Goal: Use online tool/utility: Use online tool/utility

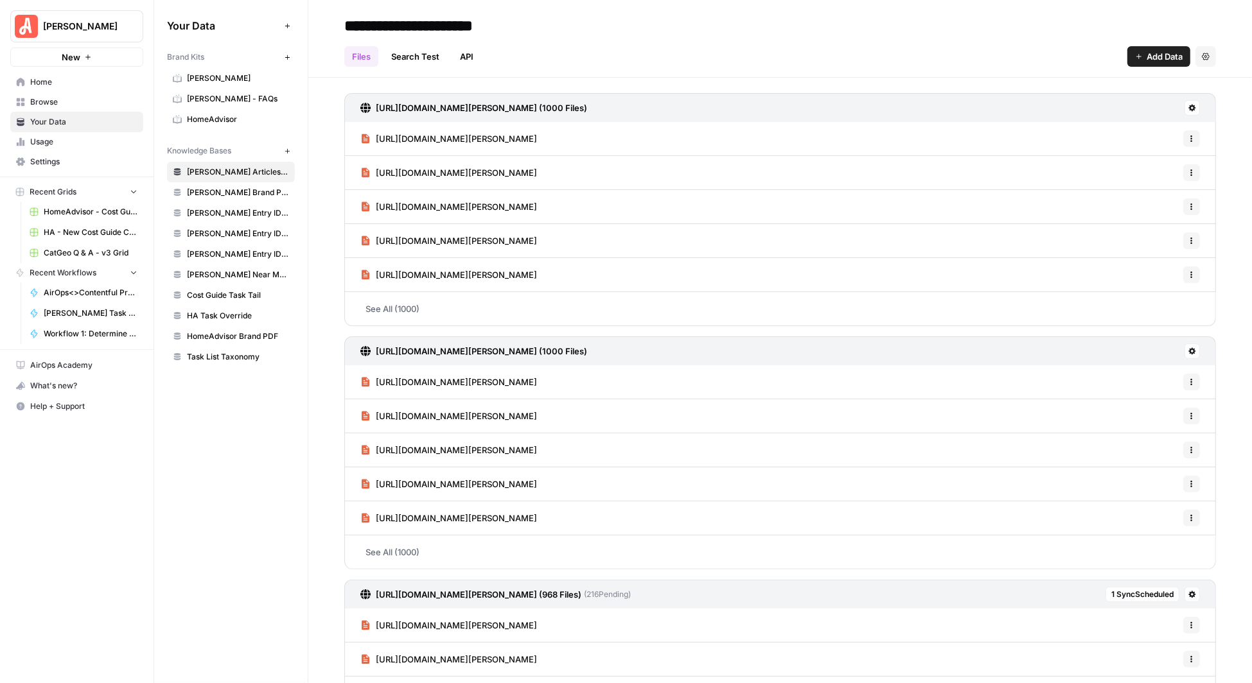
click at [53, 79] on span "Home" at bounding box center [83, 82] width 107 height 12
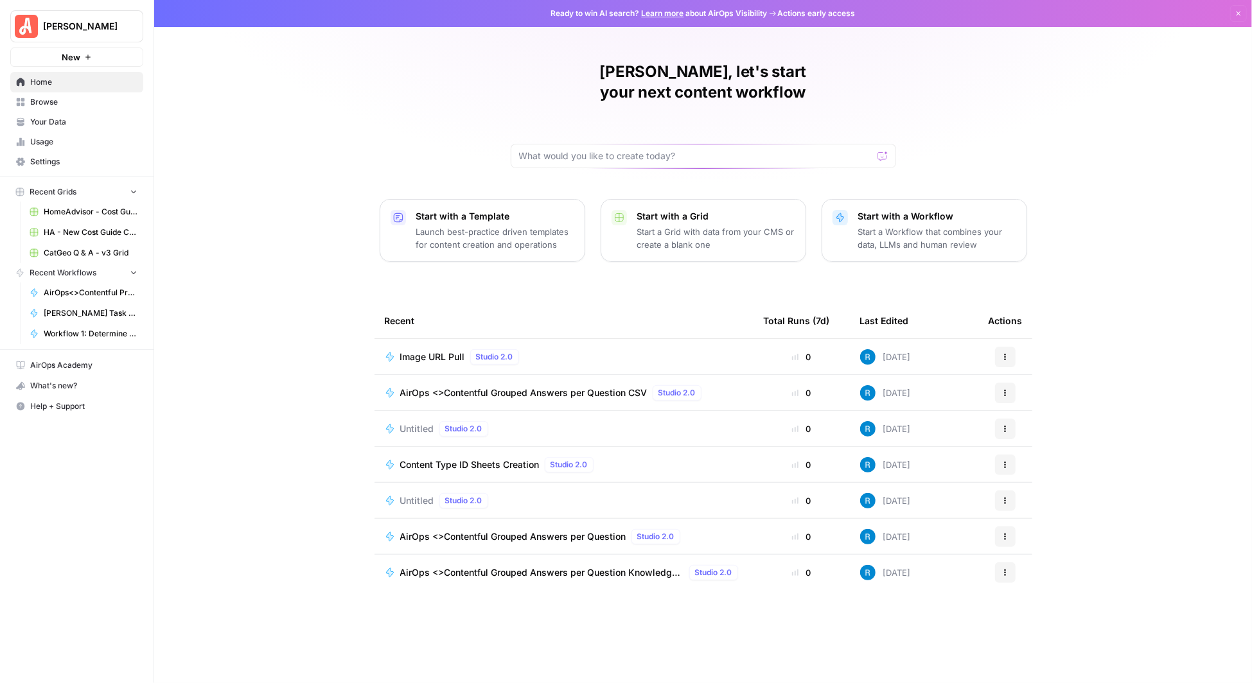
click at [51, 120] on span "Your Data" at bounding box center [83, 122] width 107 height 12
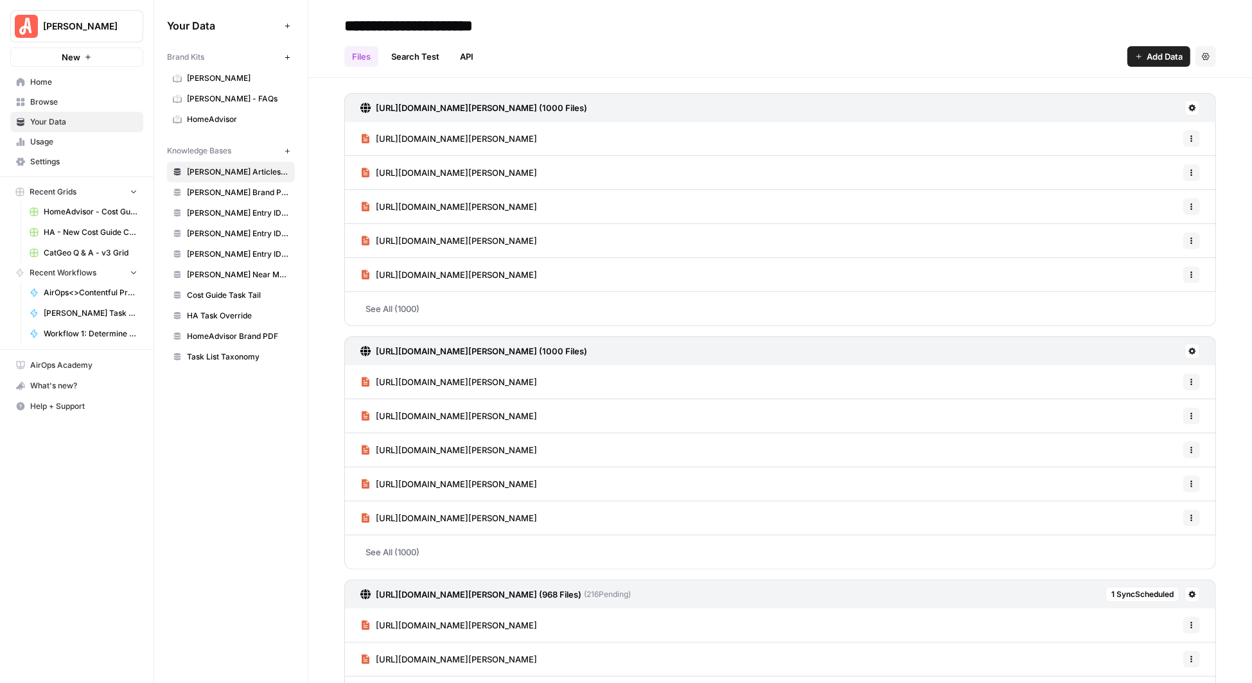
click at [52, 102] on span "Browse" at bounding box center [83, 102] width 107 height 12
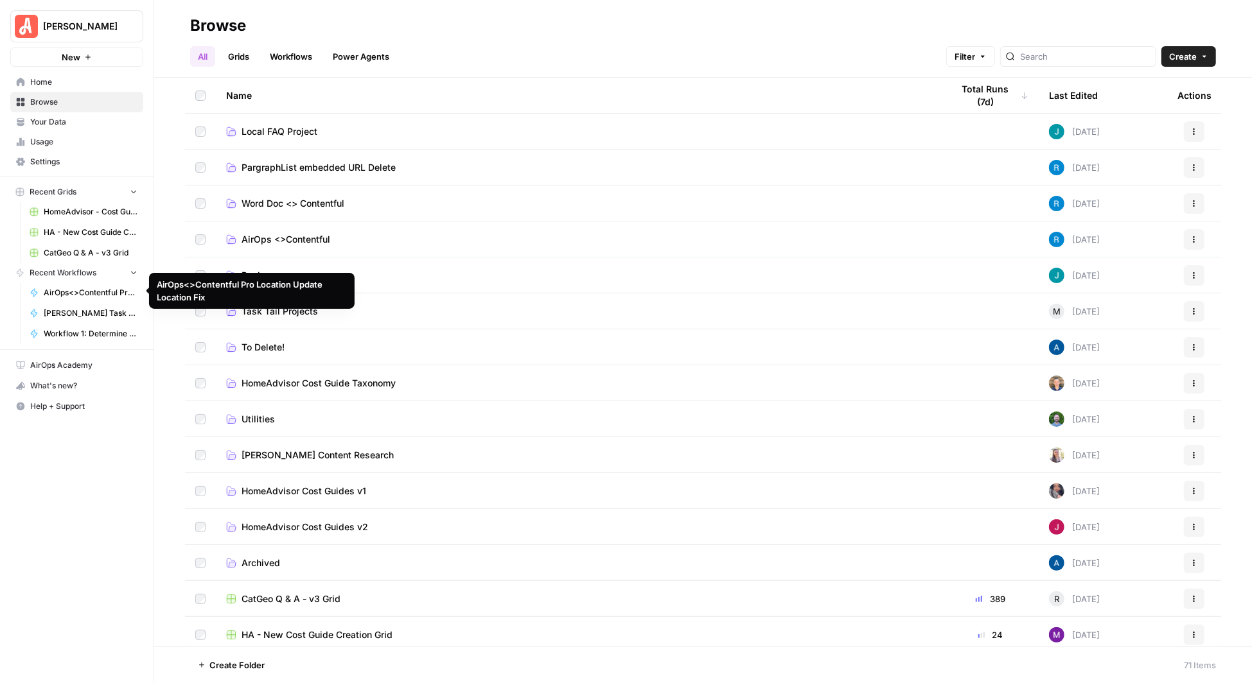
click at [89, 288] on span "AirOps<>Contentful Pro Location Update Location Fix" at bounding box center [91, 293] width 94 height 12
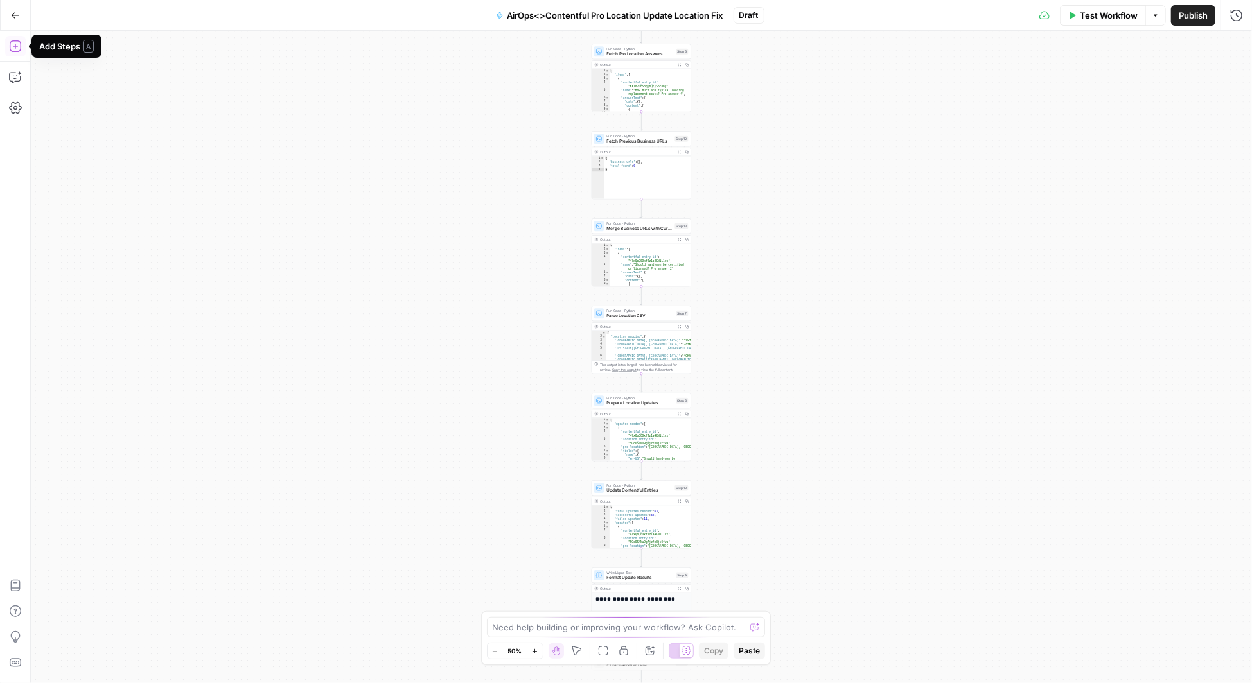
click at [19, 51] on icon "button" at bounding box center [15, 46] width 12 height 12
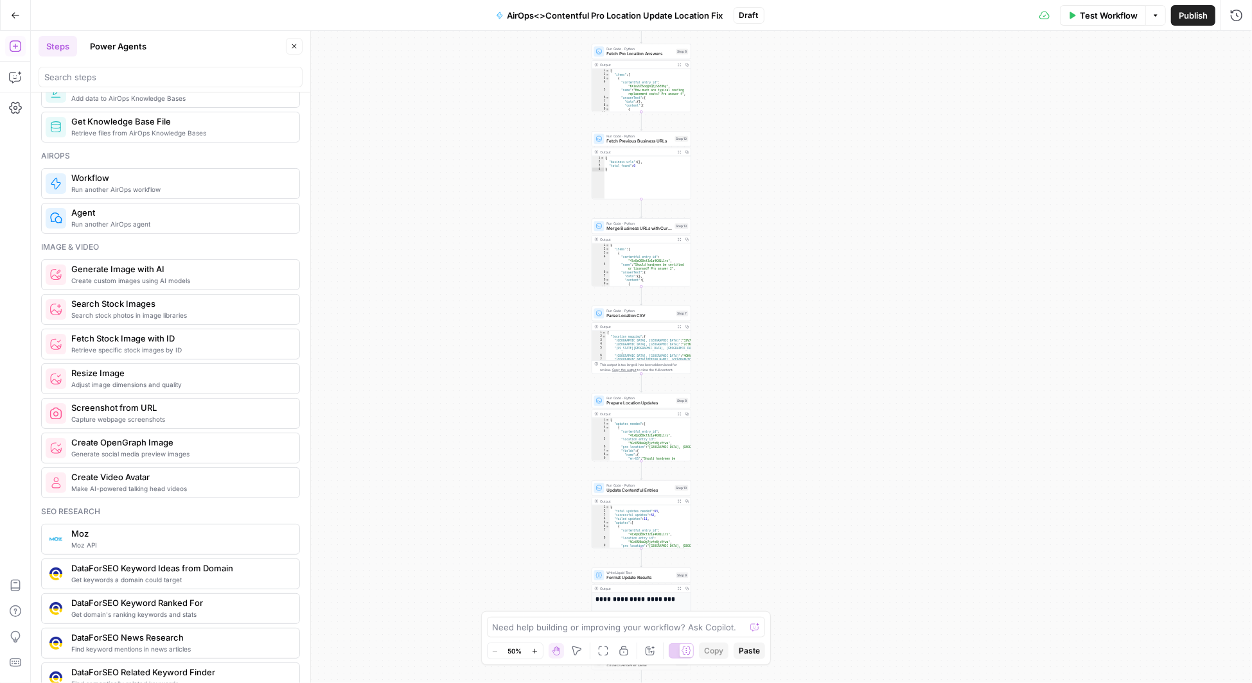
scroll to position [722, 0]
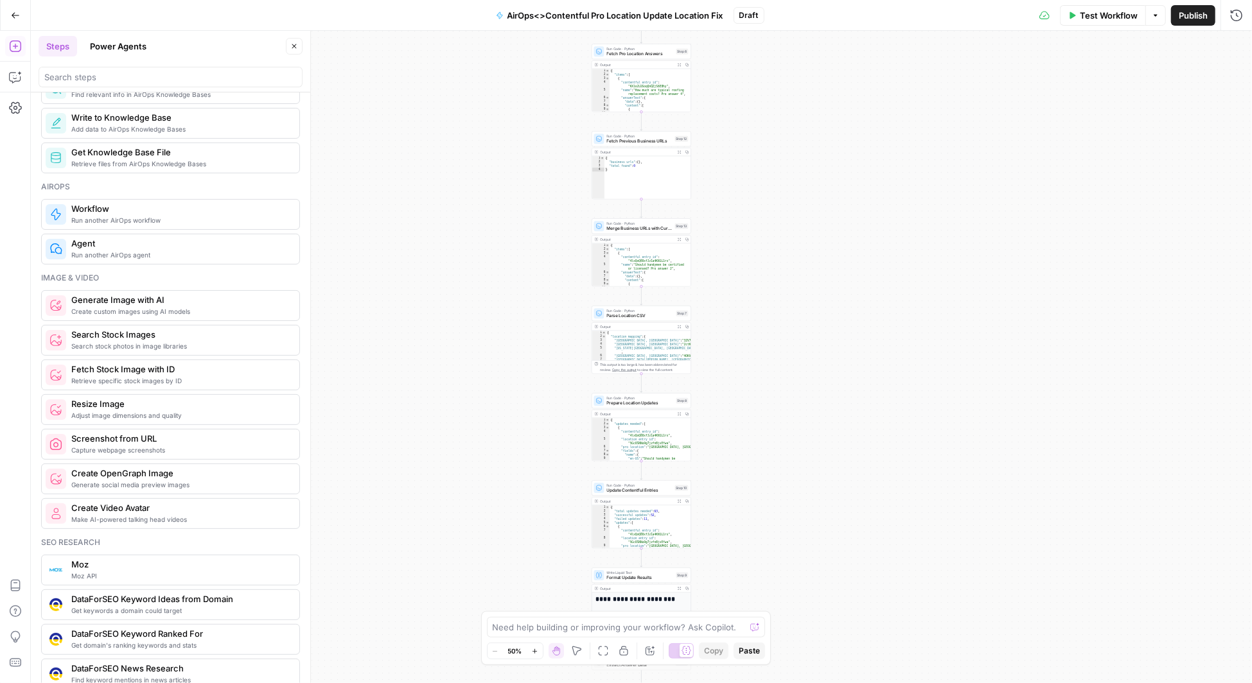
click at [132, 306] on span "Create custom images using AI models" at bounding box center [180, 311] width 218 height 10
click at [1231, 152] on div at bounding box center [1231, 156] width 10 height 13
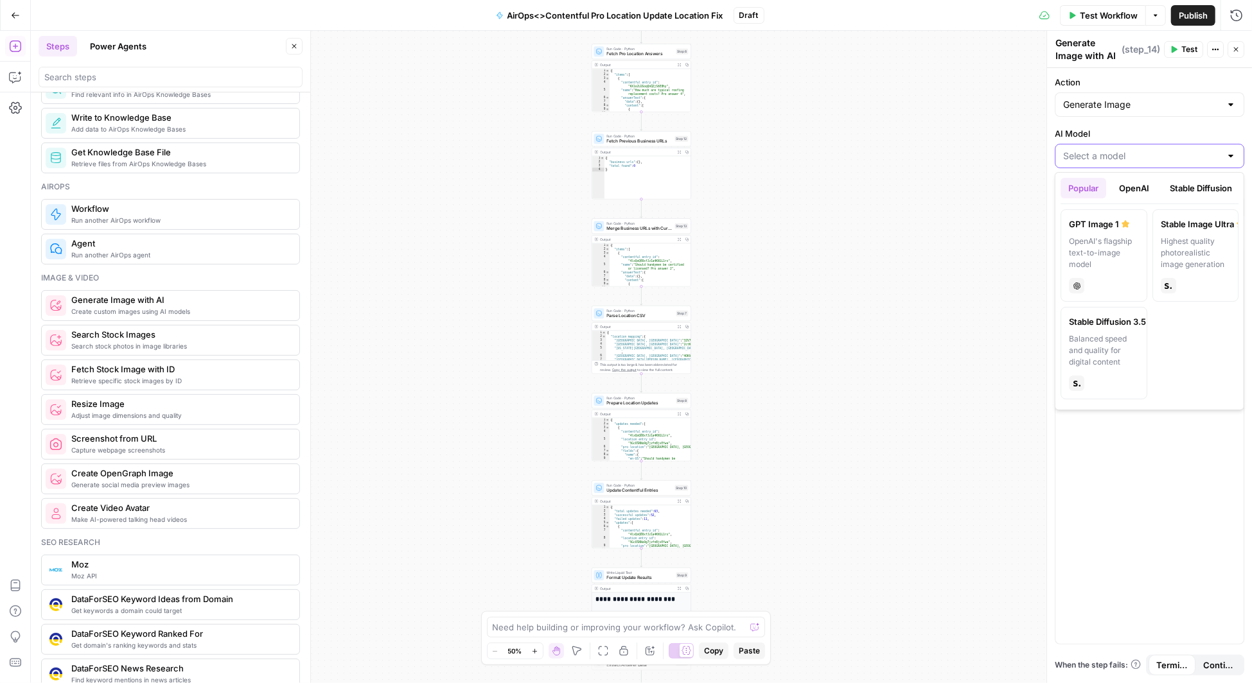
scroll to position [0, 3]
click at [1133, 184] on button "OpenAI" at bounding box center [1133, 188] width 46 height 21
click at [1184, 189] on button "Stable Diffusion" at bounding box center [1200, 188] width 78 height 21
click at [1131, 184] on button "OpenAI" at bounding box center [1133, 188] width 46 height 21
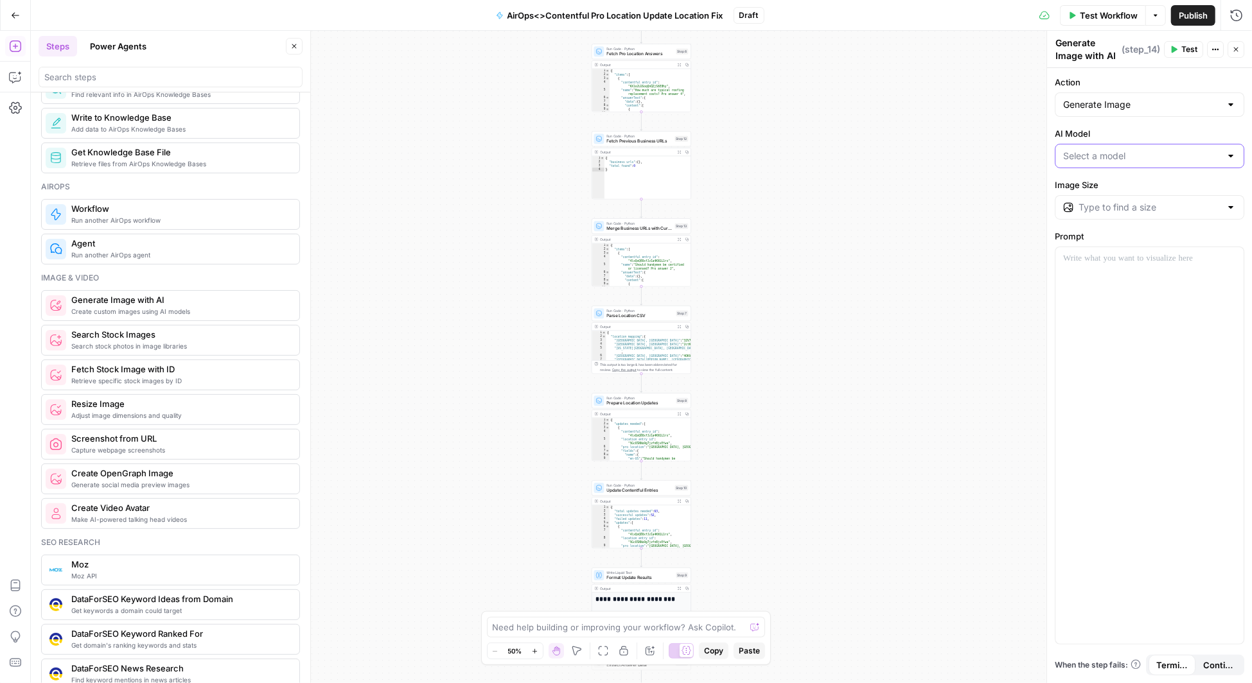
click at [1137, 157] on input "AI Model" at bounding box center [1141, 156] width 157 height 13
click at [1164, 157] on input "AI Model" at bounding box center [1141, 156] width 157 height 13
click at [1091, 186] on button "Popular" at bounding box center [1083, 188] width 46 height 21
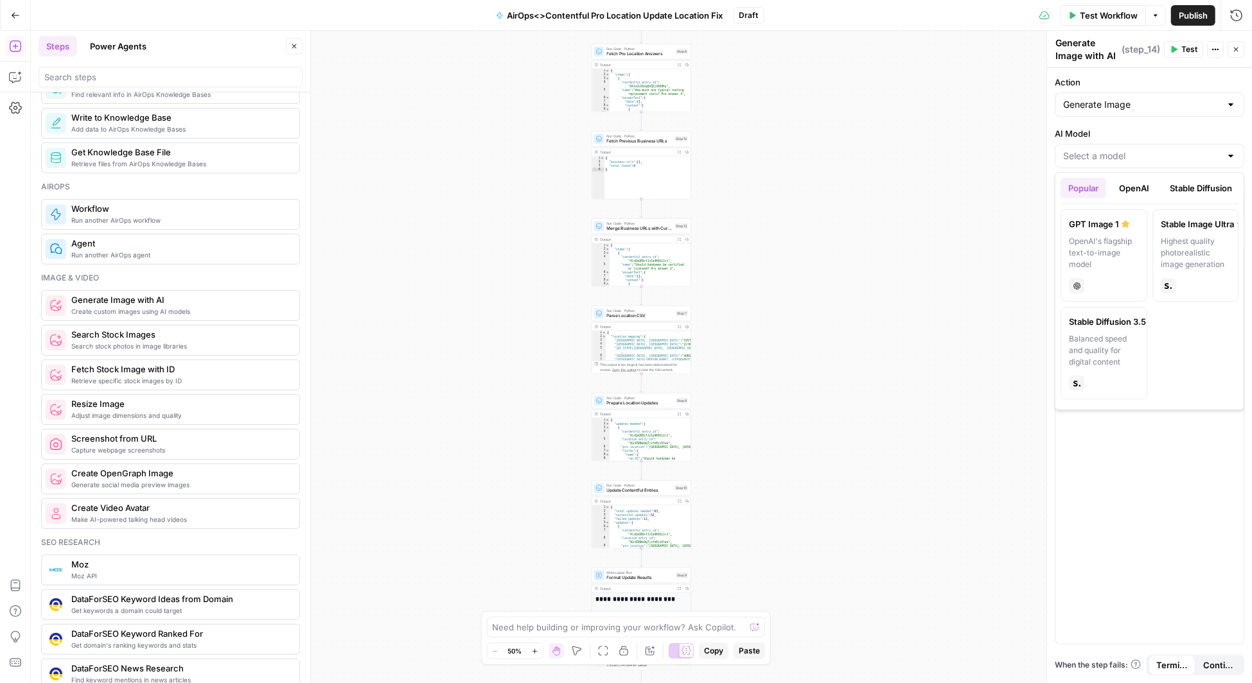
click at [1205, 183] on button "Stable Diffusion" at bounding box center [1201, 188] width 78 height 21
click at [1137, 185] on button "OpenAI" at bounding box center [1134, 188] width 46 height 21
click at [1082, 185] on button "Popular" at bounding box center [1083, 188] width 46 height 21
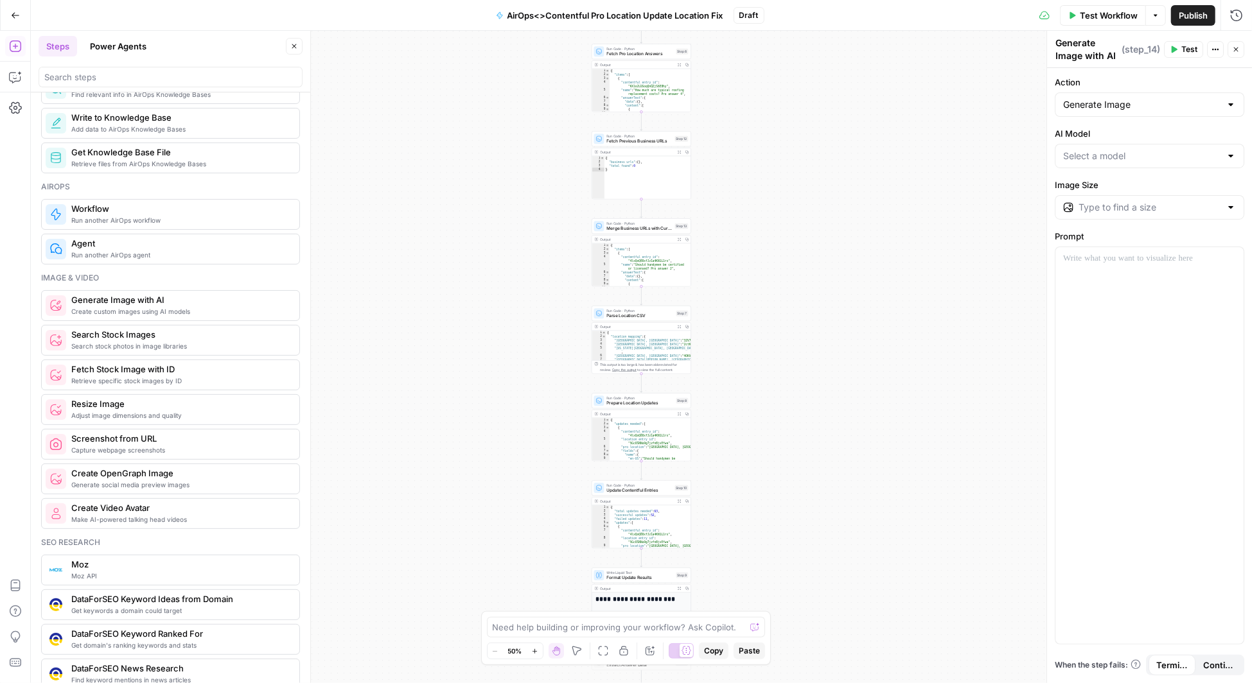
click at [1235, 156] on div at bounding box center [1231, 156] width 10 height 13
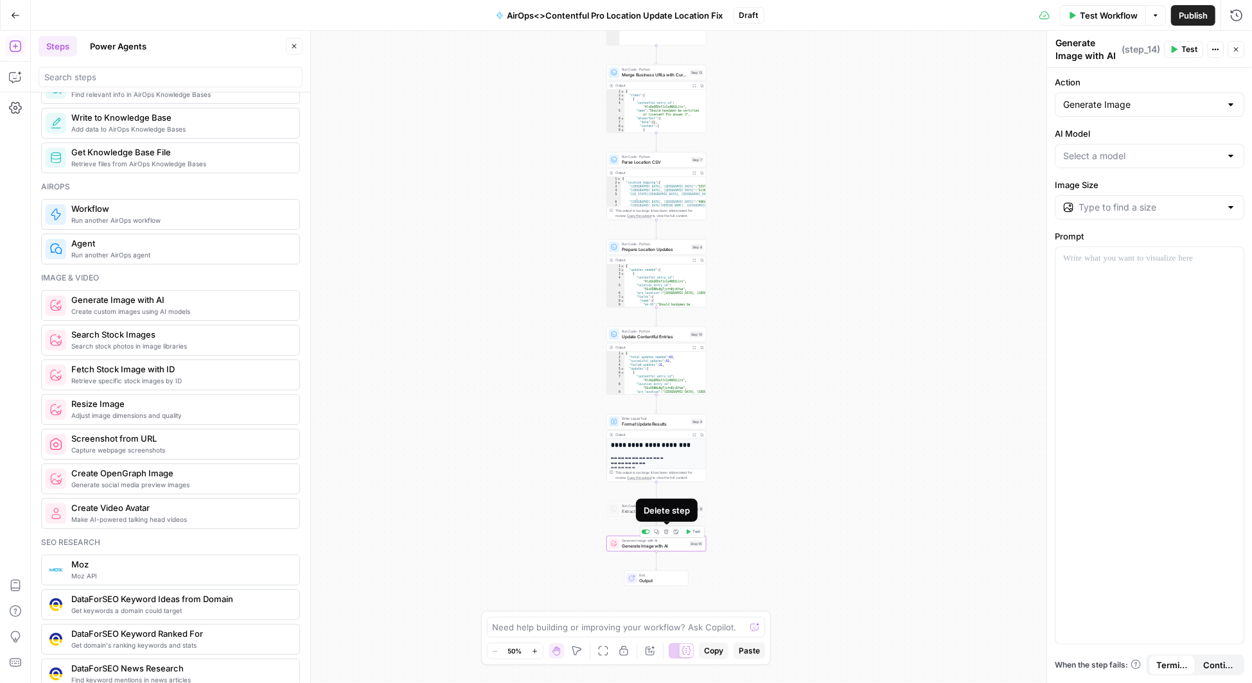
click at [664, 531] on icon "button" at bounding box center [666, 531] width 5 height 5
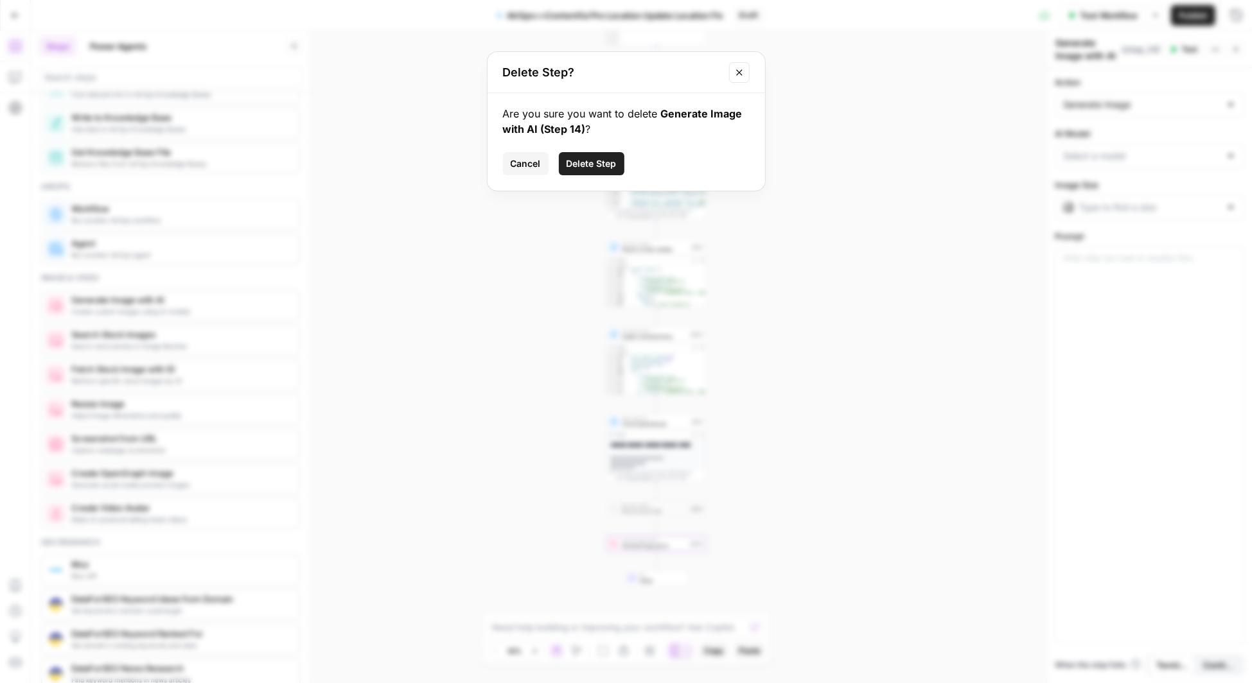
click at [600, 162] on span "Delete Step" at bounding box center [592, 163] width 50 height 13
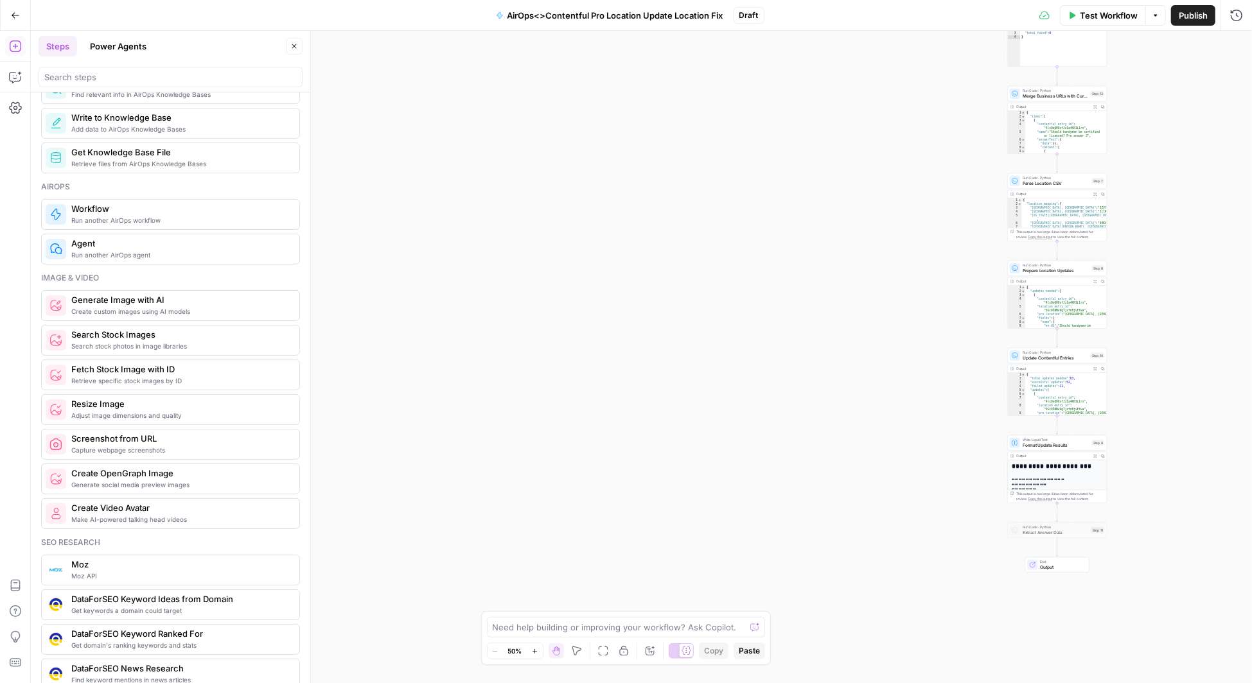
drag, startPoint x: 524, startPoint y: 181, endPoint x: 940, endPoint y: 204, distance: 417.5
click at [944, 204] on div "Workflow Set Inputs Inputs Run Code · Python Fetch Pro Location Answers Step 6 …" at bounding box center [641, 357] width 1221 height 653
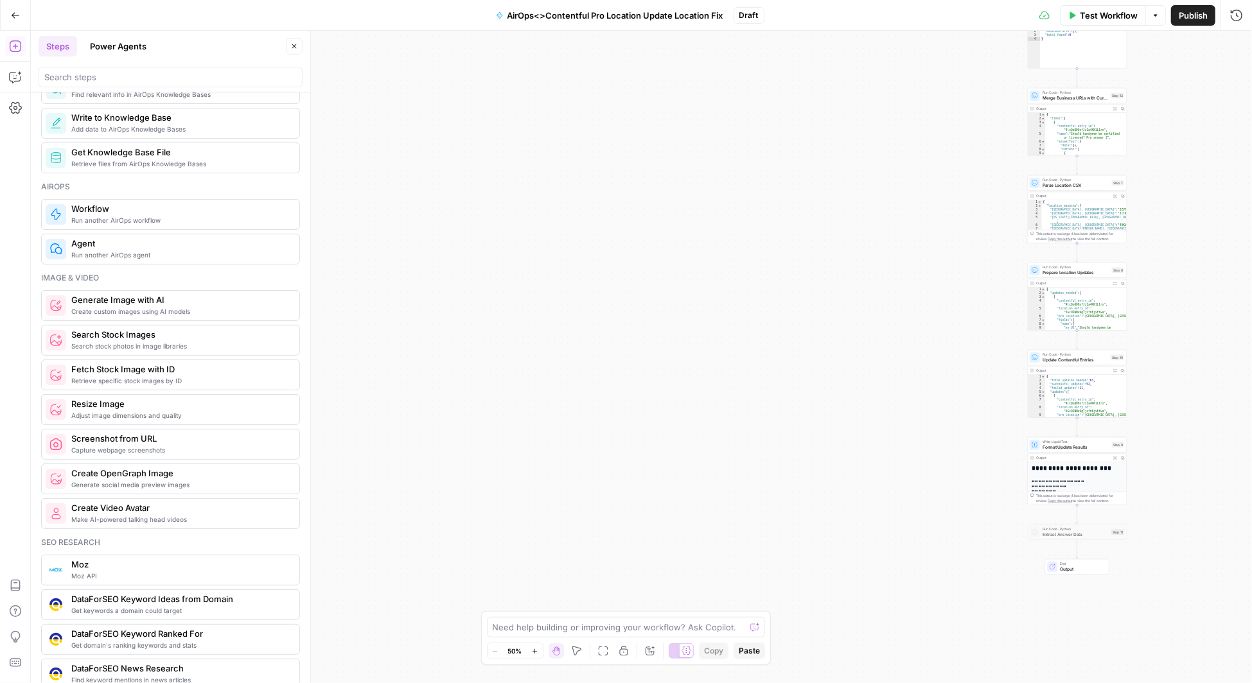
click at [119, 40] on button "Power Agents" at bounding box center [118, 46] width 72 height 21
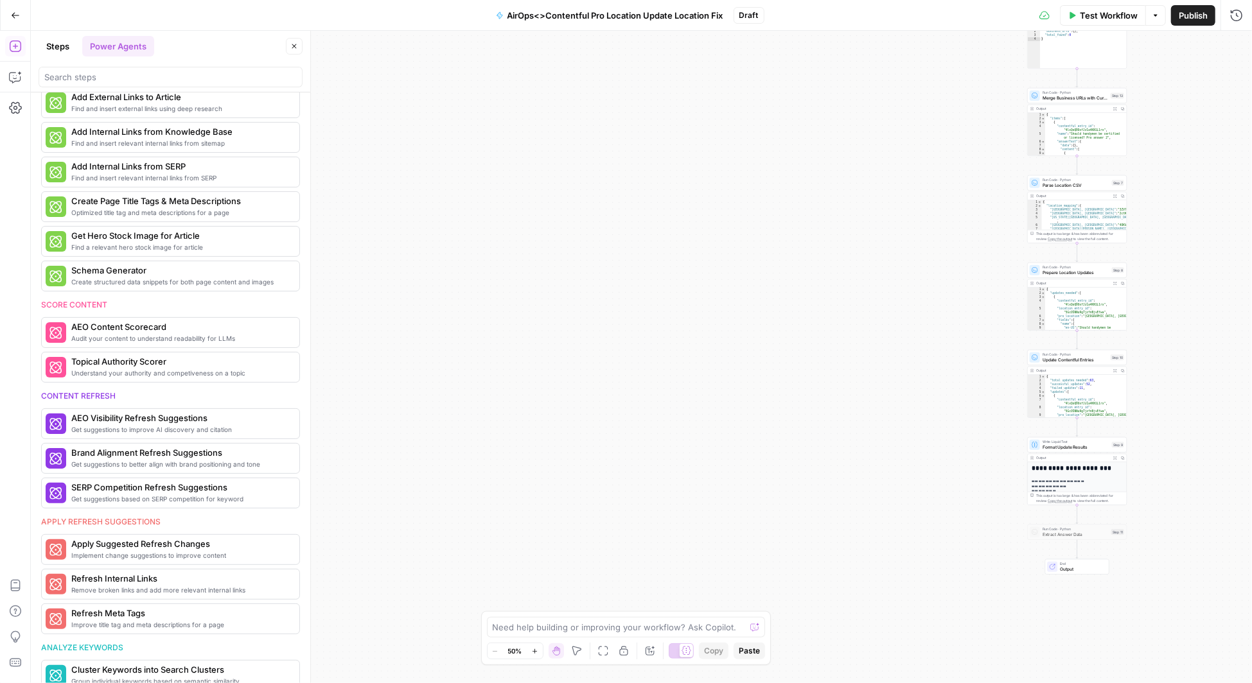
scroll to position [0, 0]
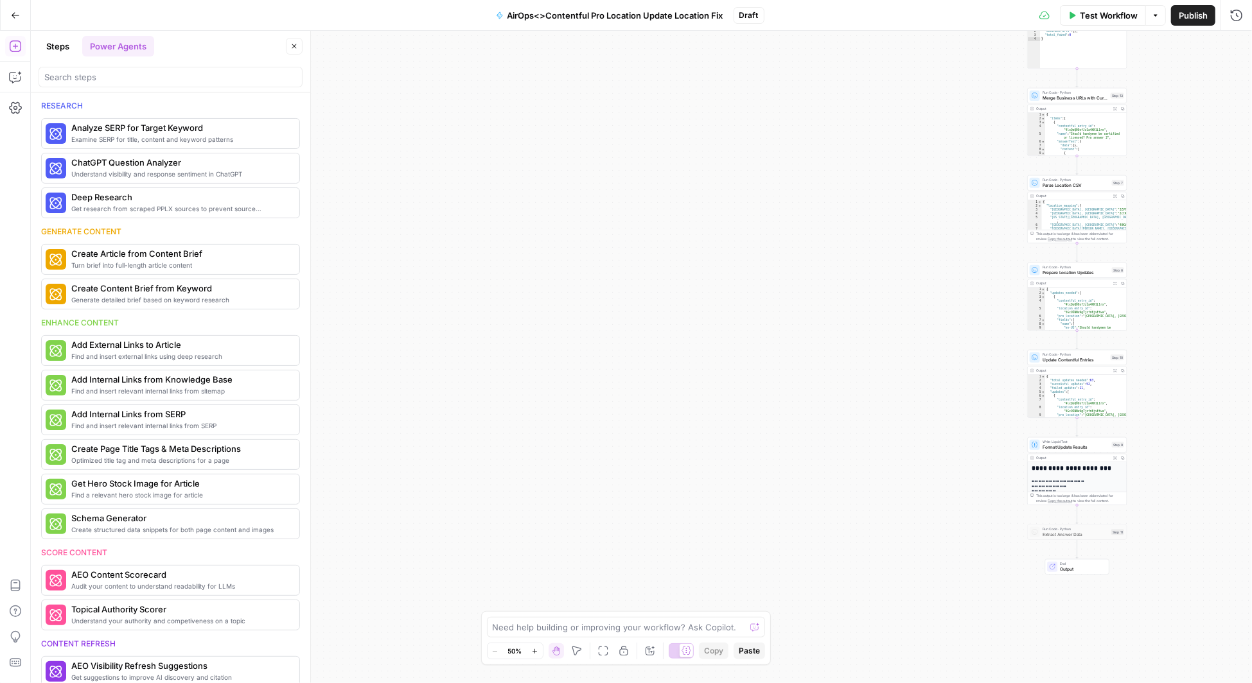
click at [57, 43] on button "Steps" at bounding box center [58, 46] width 39 height 21
